Goal: Complete application form

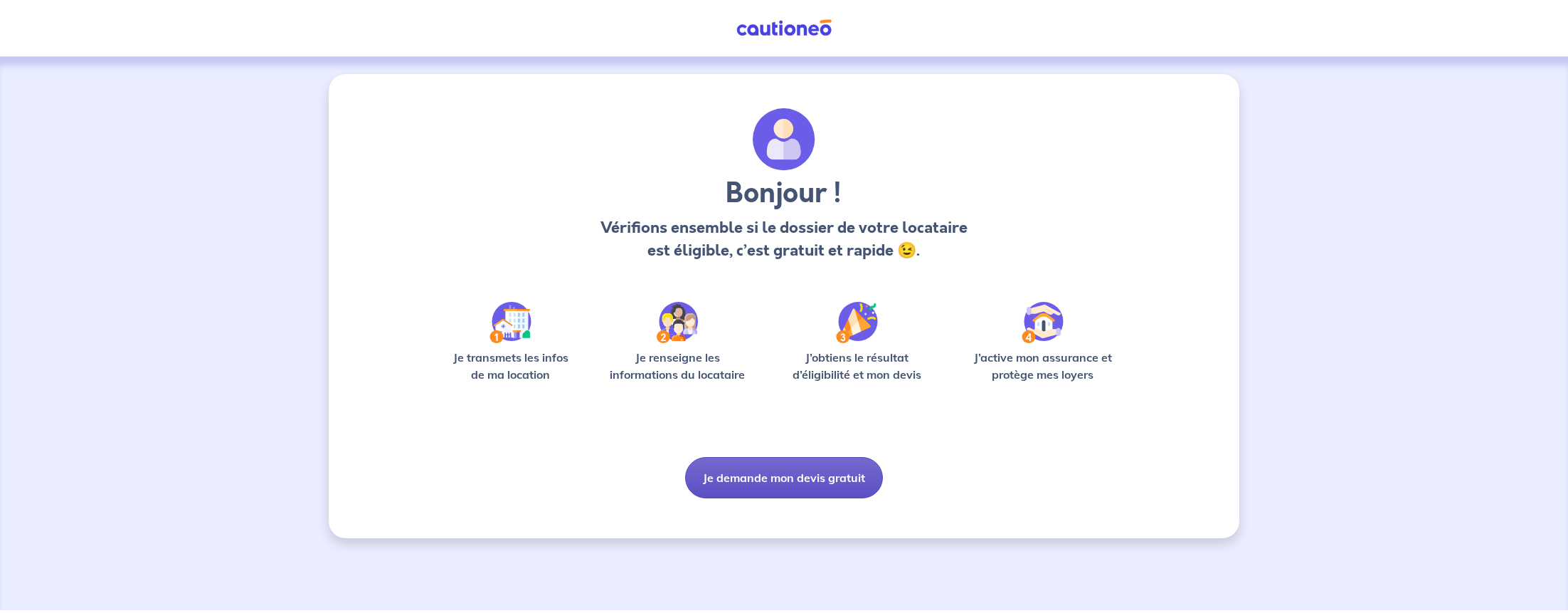
click at [802, 482] on button "Je demande mon devis gratuit" at bounding box center [784, 478] width 198 height 41
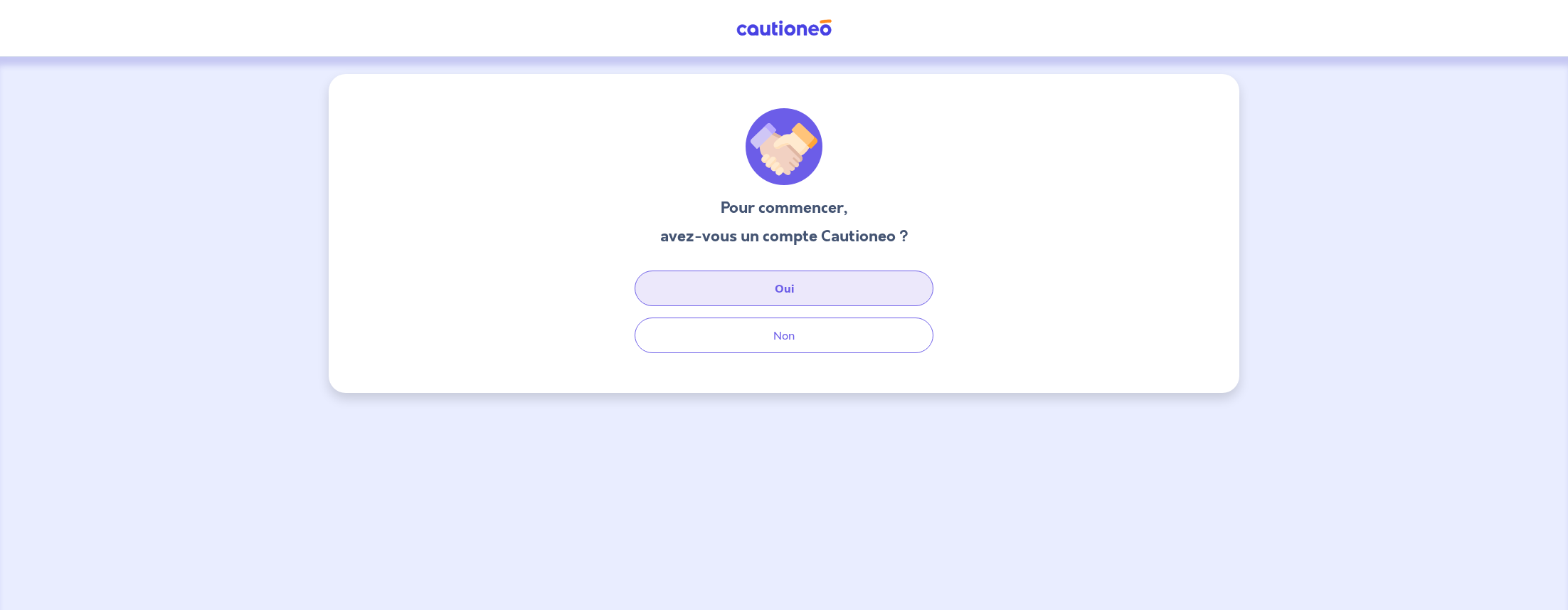
click at [781, 288] on button "Oui" at bounding box center [783, 288] width 298 height 36
